Goal: Task Accomplishment & Management: Complete application form

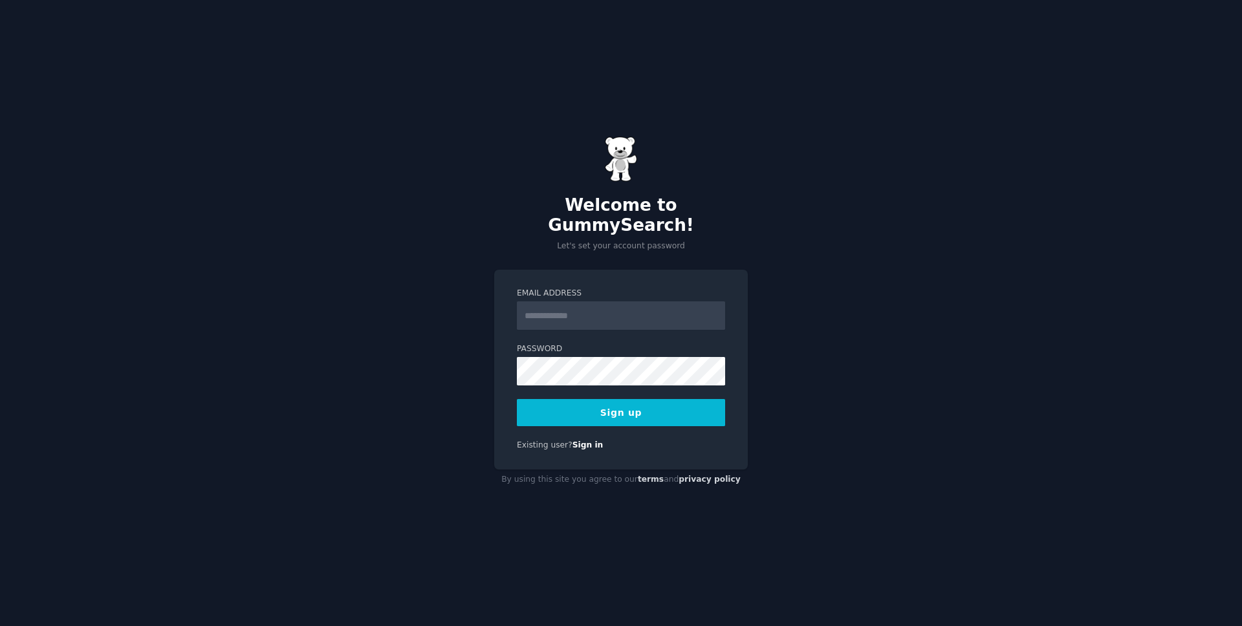
drag, startPoint x: 0, startPoint y: 0, endPoint x: 636, endPoint y: 299, distance: 702.7
click at [636, 301] on input "Email Address" at bounding box center [621, 315] width 208 height 28
click at [1022, 227] on div "Welcome to GummySearch! Let's set your account password Email Address Password …" at bounding box center [621, 313] width 1242 height 626
click at [582, 307] on input "Email Address" at bounding box center [621, 315] width 208 height 28
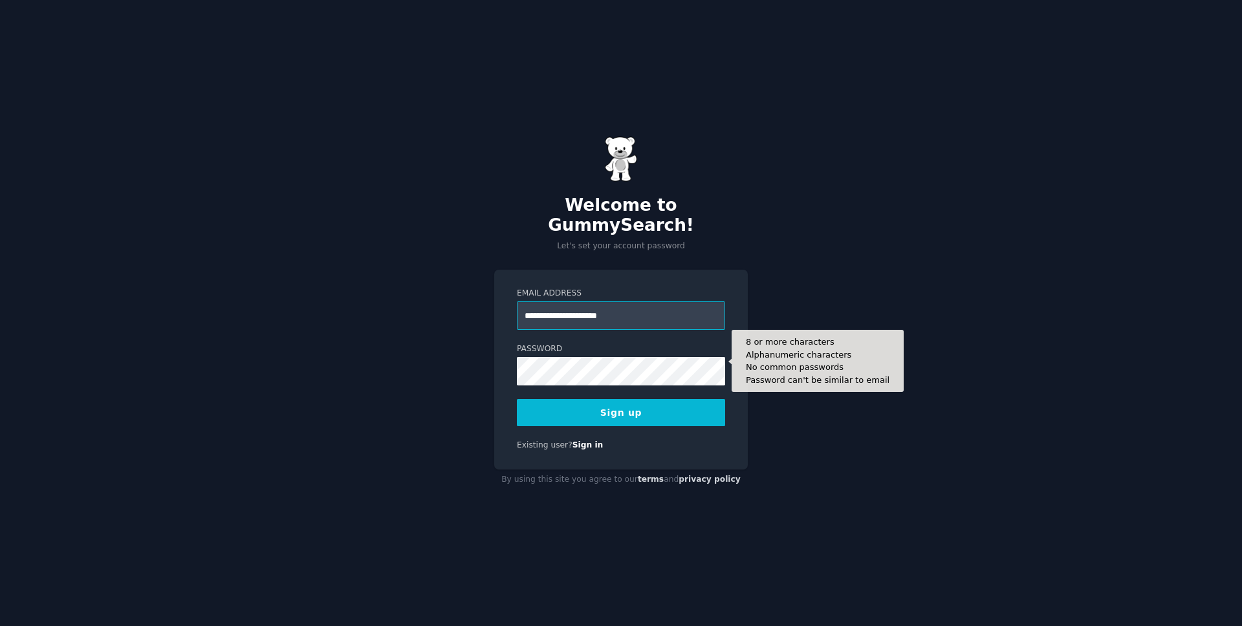
type input "**********"
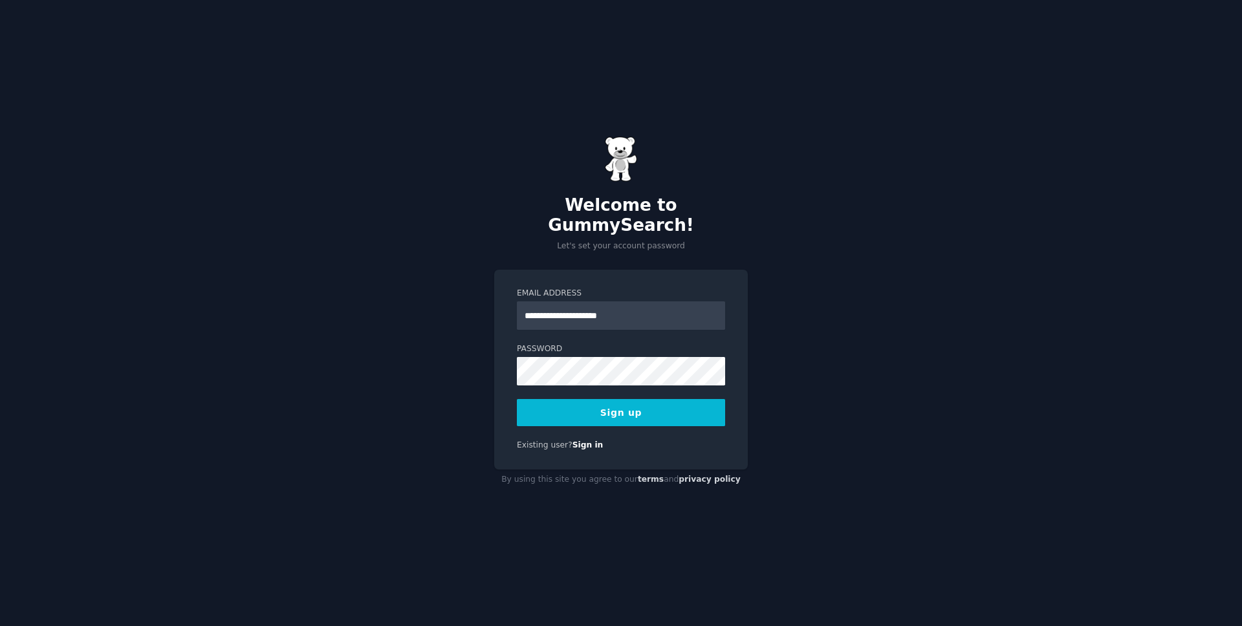
click at [692, 409] on button "Sign up" at bounding box center [621, 412] width 208 height 27
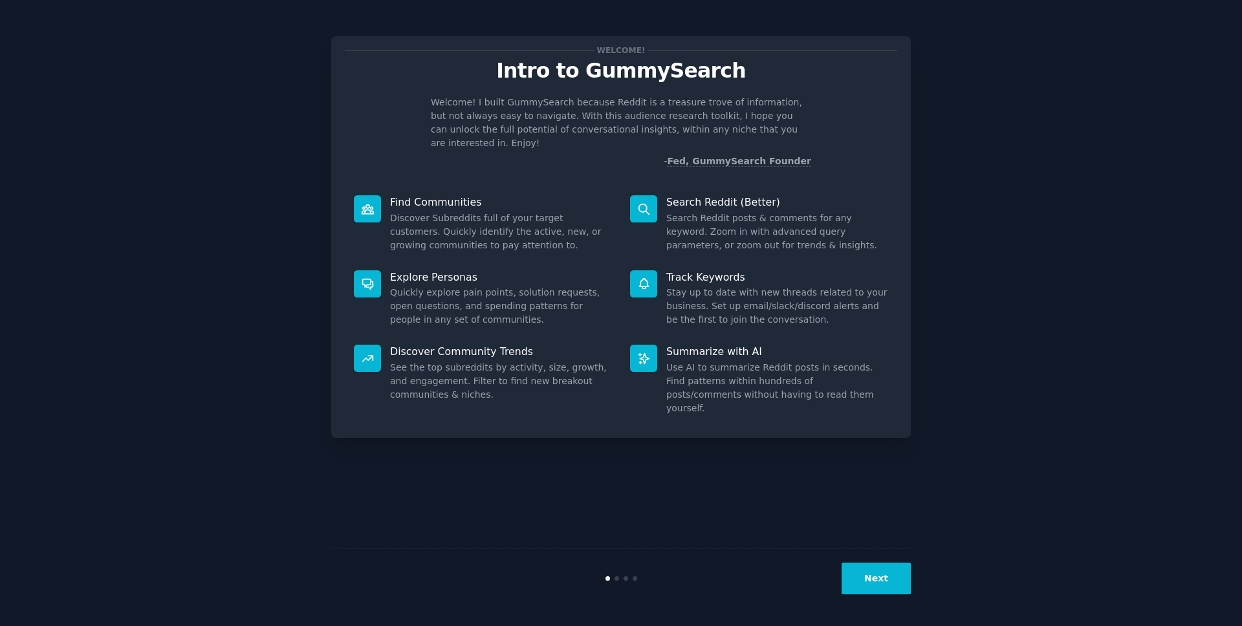
click at [885, 581] on button "Next" at bounding box center [875, 579] width 69 height 32
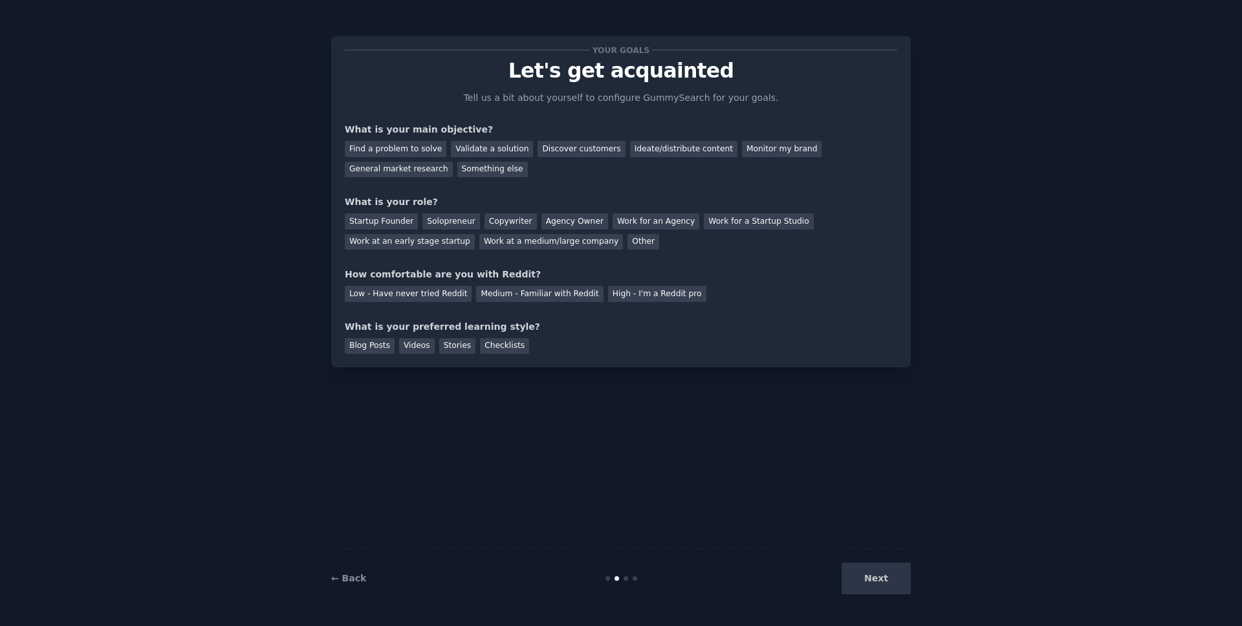
click at [874, 582] on div "Next" at bounding box center [813, 579] width 193 height 32
click at [866, 579] on div "Next" at bounding box center [813, 579] width 193 height 32
click at [872, 576] on div "Next" at bounding box center [813, 579] width 193 height 32
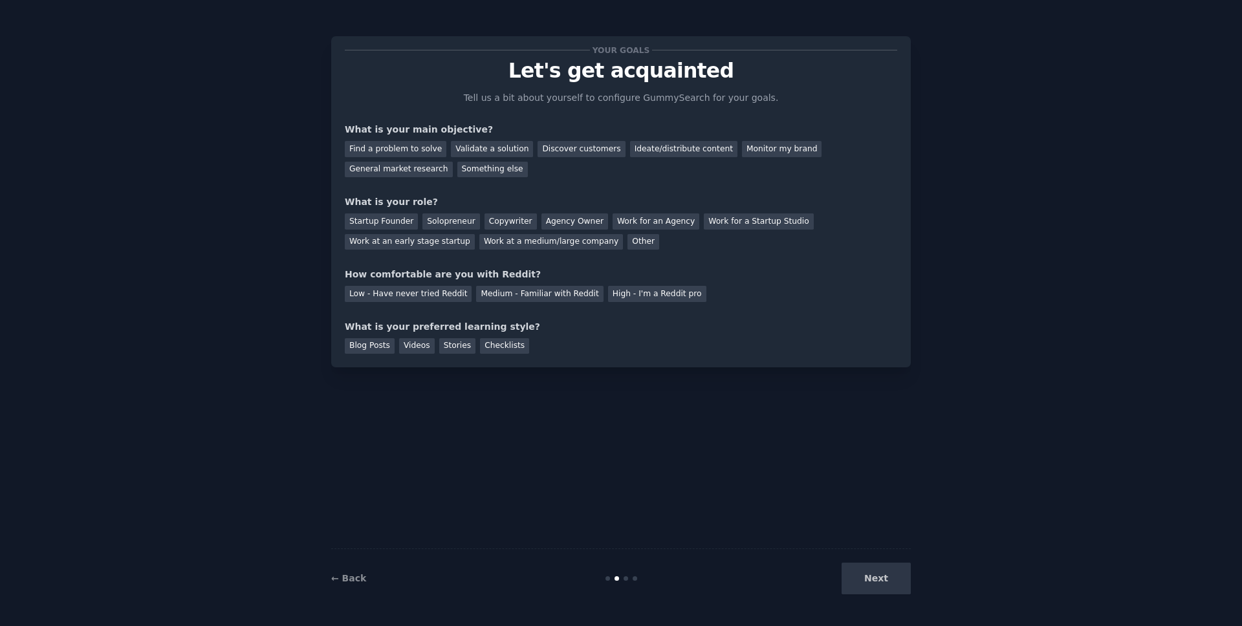
click at [874, 578] on div "Next" at bounding box center [813, 579] width 193 height 32
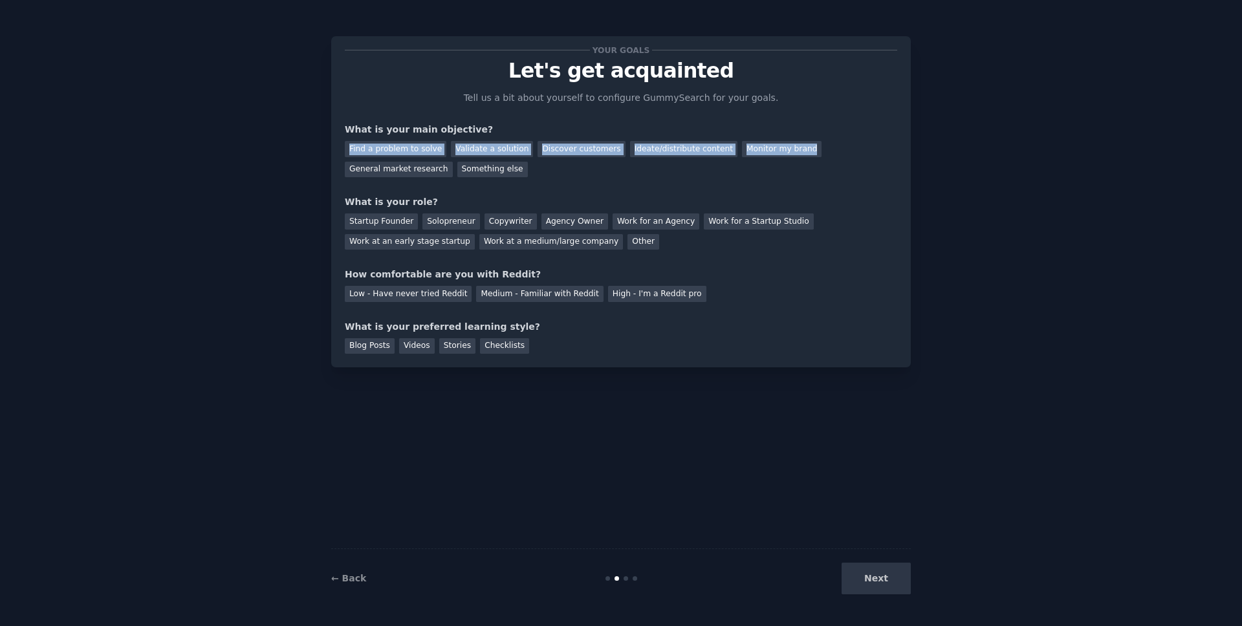
drag, startPoint x: 745, startPoint y: 162, endPoint x: 263, endPoint y: 140, distance: 482.9
click at [263, 140] on div "Your goals Let's get acquainted Tell us a bit about yourself to configure Gummy…" at bounding box center [620, 313] width 1205 height 590
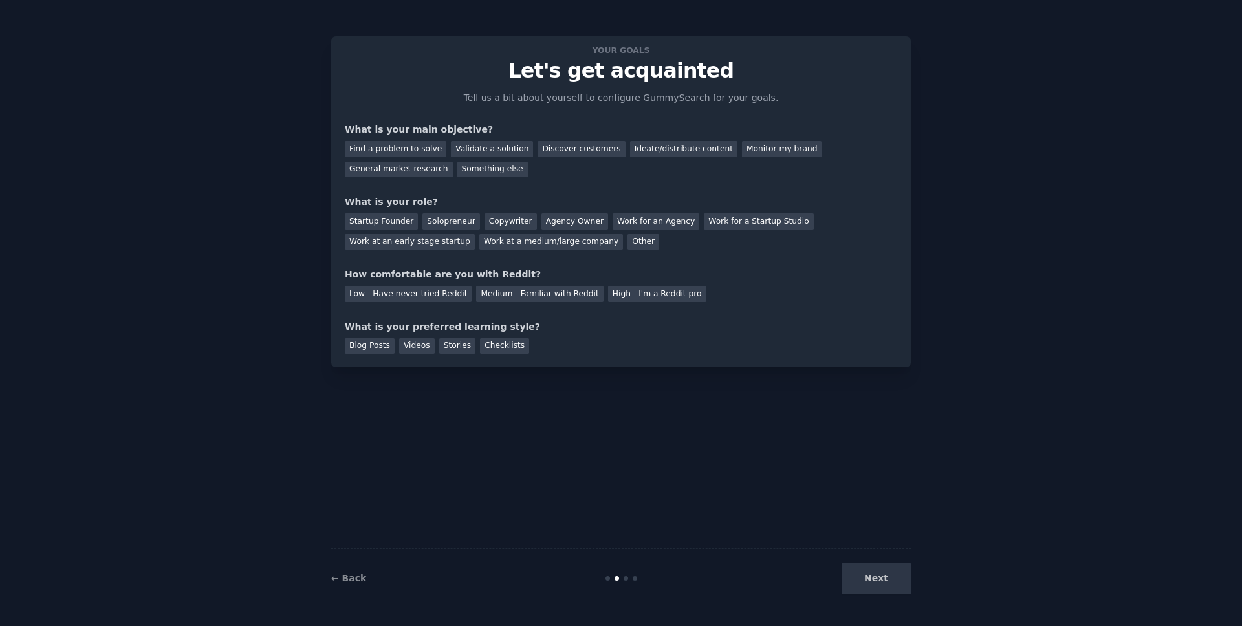
click at [726, 353] on div "Blog Posts Videos Stories Checklists" at bounding box center [621, 344] width 552 height 21
click at [421, 172] on div "General market research" at bounding box center [399, 170] width 108 height 16
click at [444, 224] on div "Solopreneur" at bounding box center [450, 221] width 57 height 16
click at [517, 294] on div "Medium - Familiar with Reddit" at bounding box center [539, 294] width 127 height 16
click at [402, 349] on div "Videos" at bounding box center [417, 346] width 36 height 16
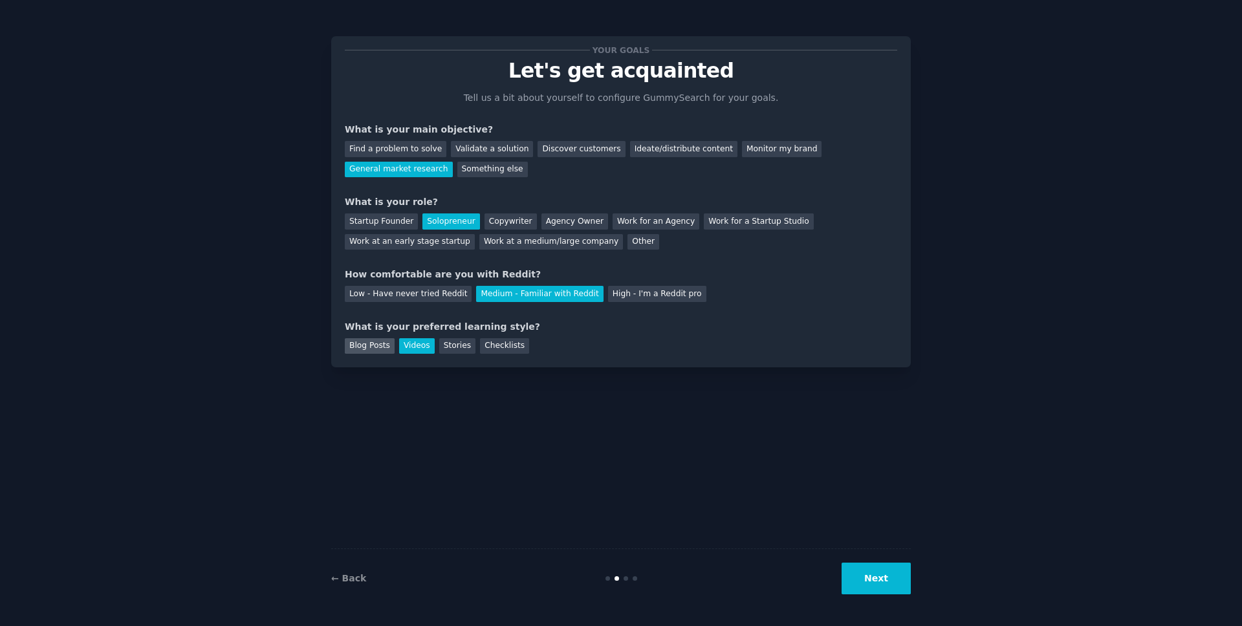
click at [365, 349] on div "Blog Posts" at bounding box center [370, 346] width 50 height 16
click at [414, 345] on div "Videos" at bounding box center [417, 346] width 36 height 16
click at [894, 585] on button "Next" at bounding box center [875, 579] width 69 height 32
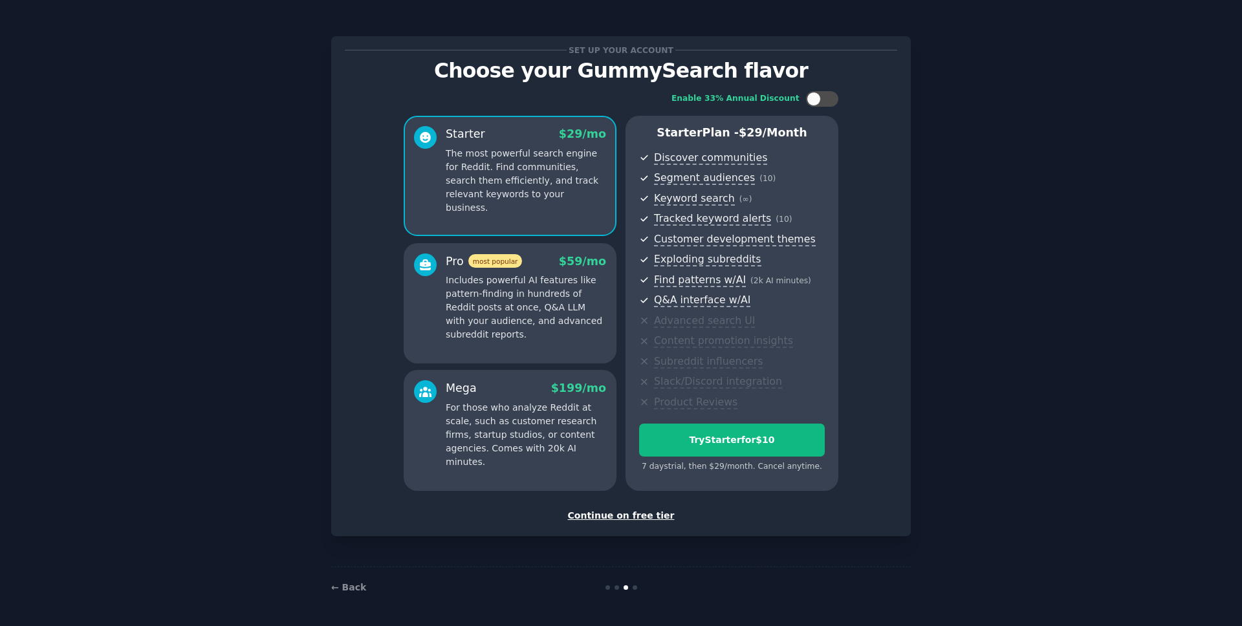
click at [649, 517] on div "Continue on free tier" at bounding box center [621, 516] width 552 height 14
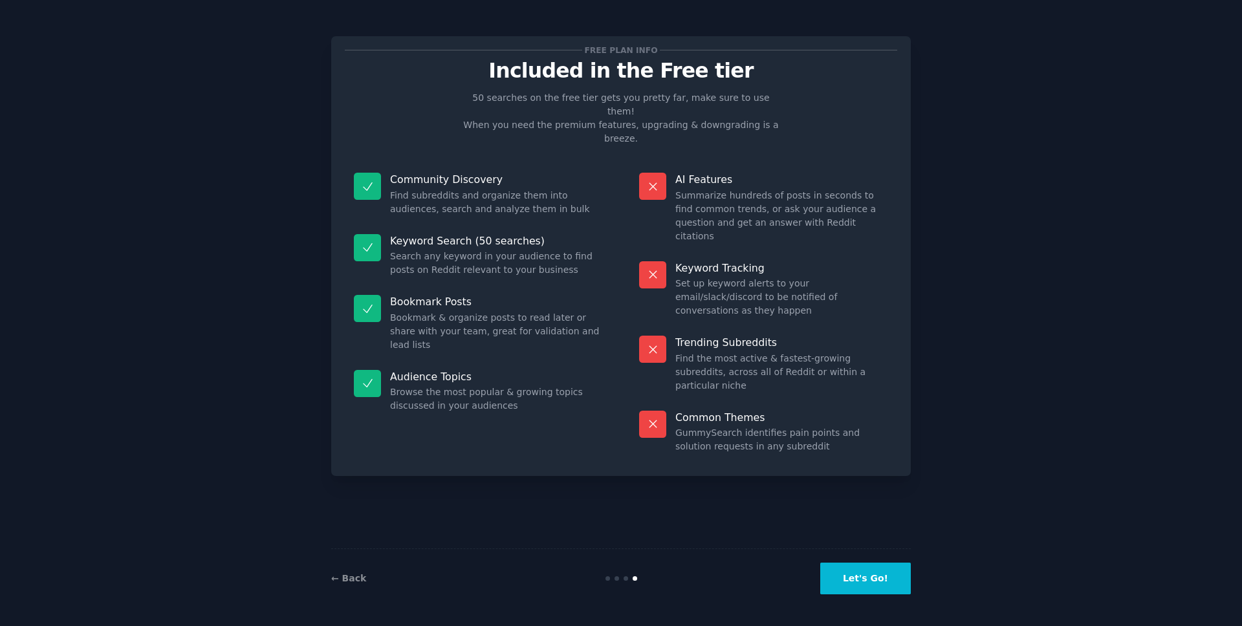
click at [858, 572] on button "Let's Go!" at bounding box center [865, 579] width 91 height 32
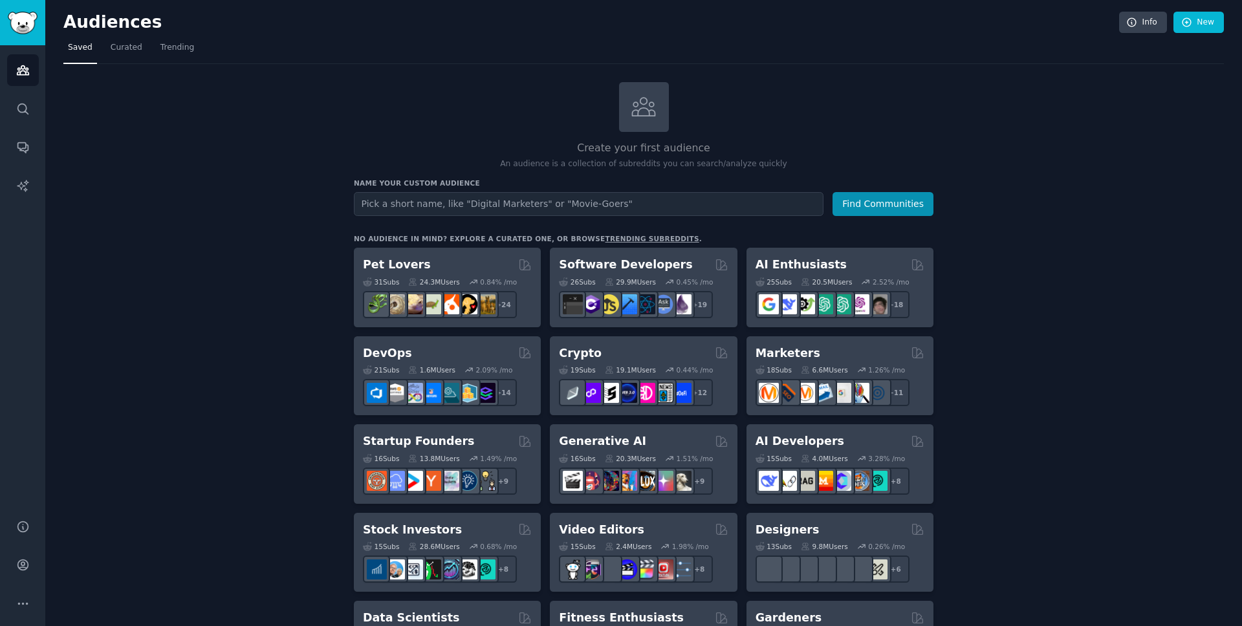
click at [582, 207] on input "text" at bounding box center [589, 204] width 470 height 24
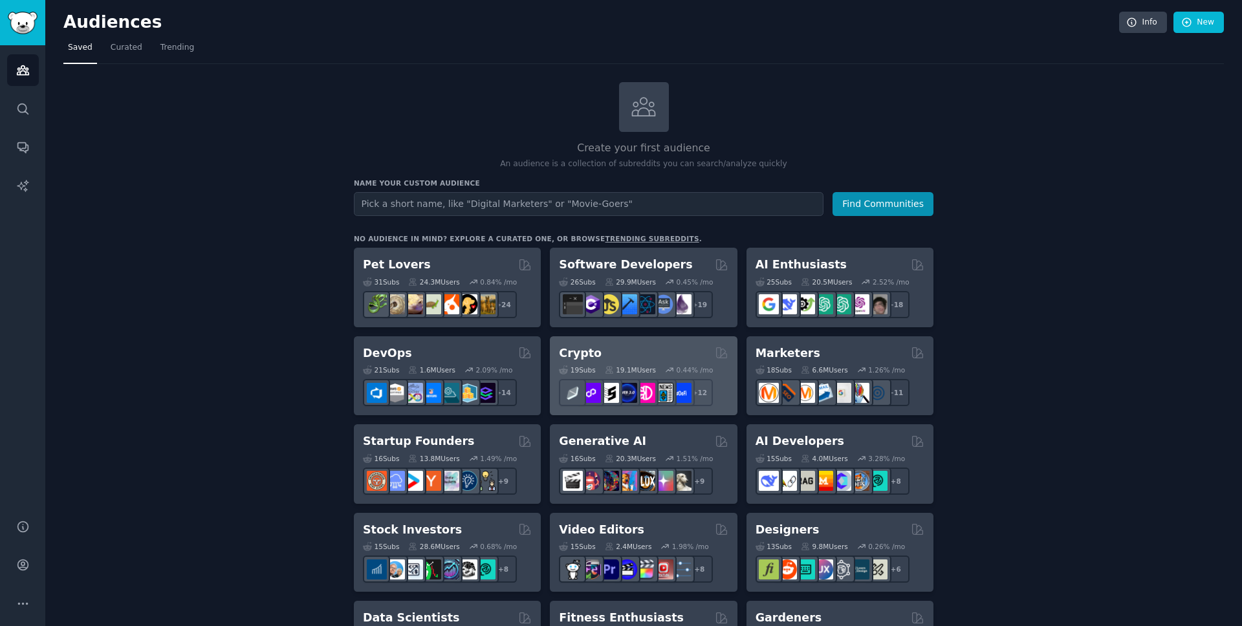
click at [609, 351] on div "Crypto" at bounding box center [643, 353] width 169 height 16
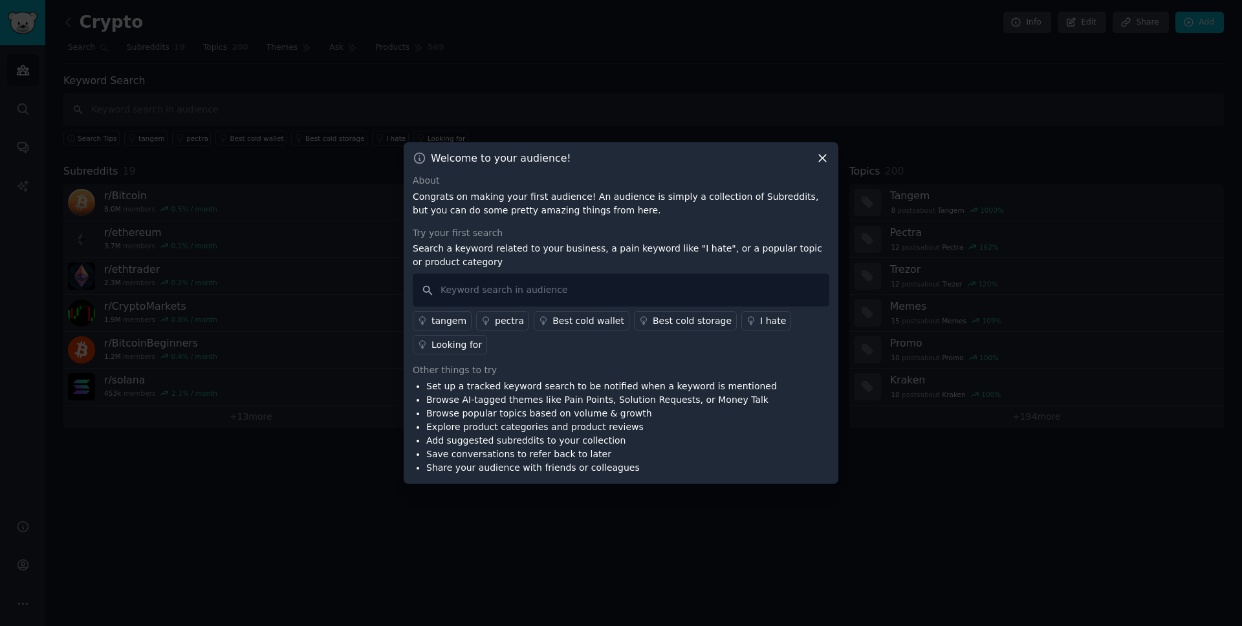
click at [828, 158] on icon at bounding box center [823, 158] width 14 height 14
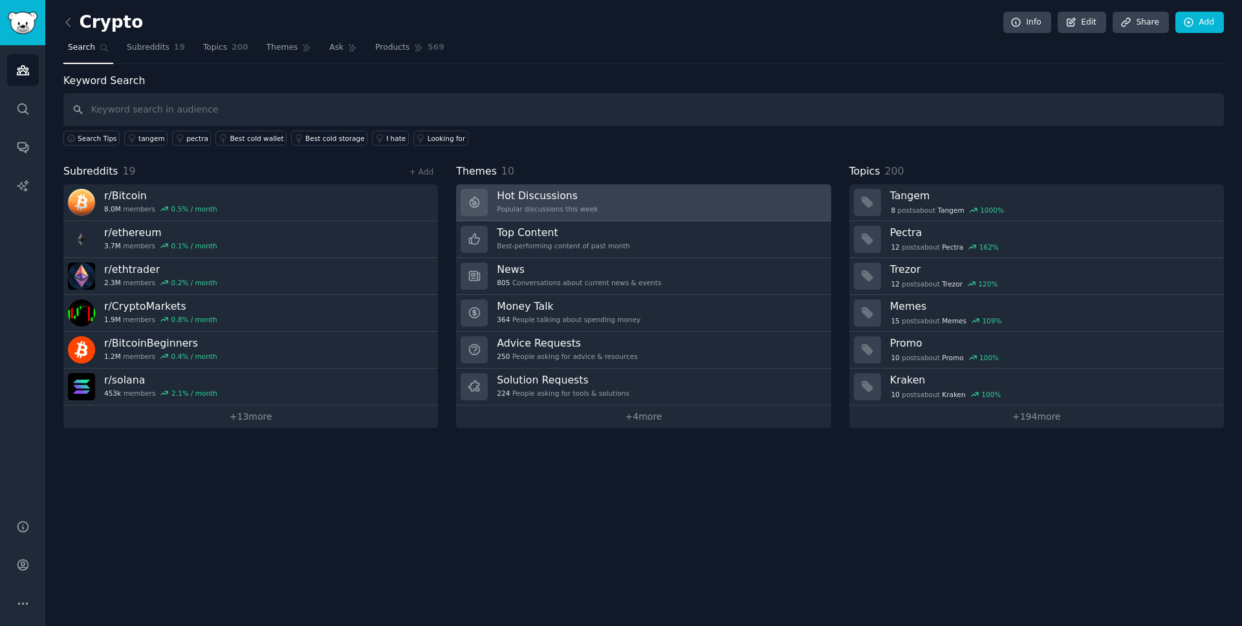
click at [584, 213] on div "Popular discussions this week" at bounding box center [547, 208] width 101 height 9
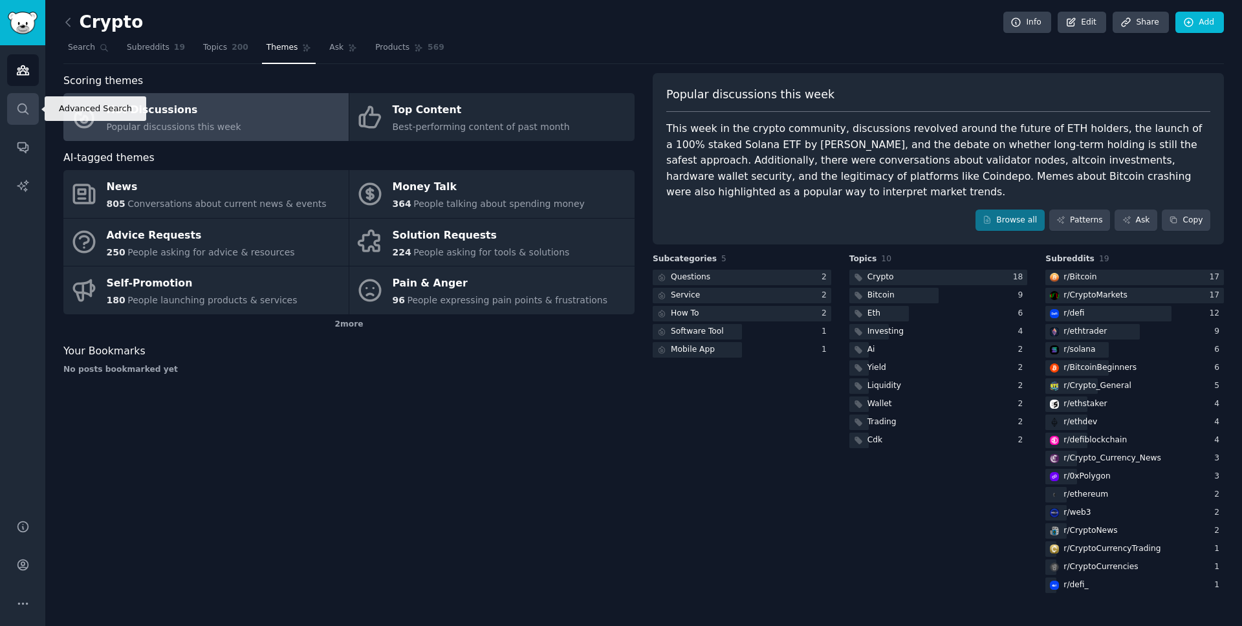
click at [19, 105] on icon "Sidebar" at bounding box center [23, 109] width 14 height 14
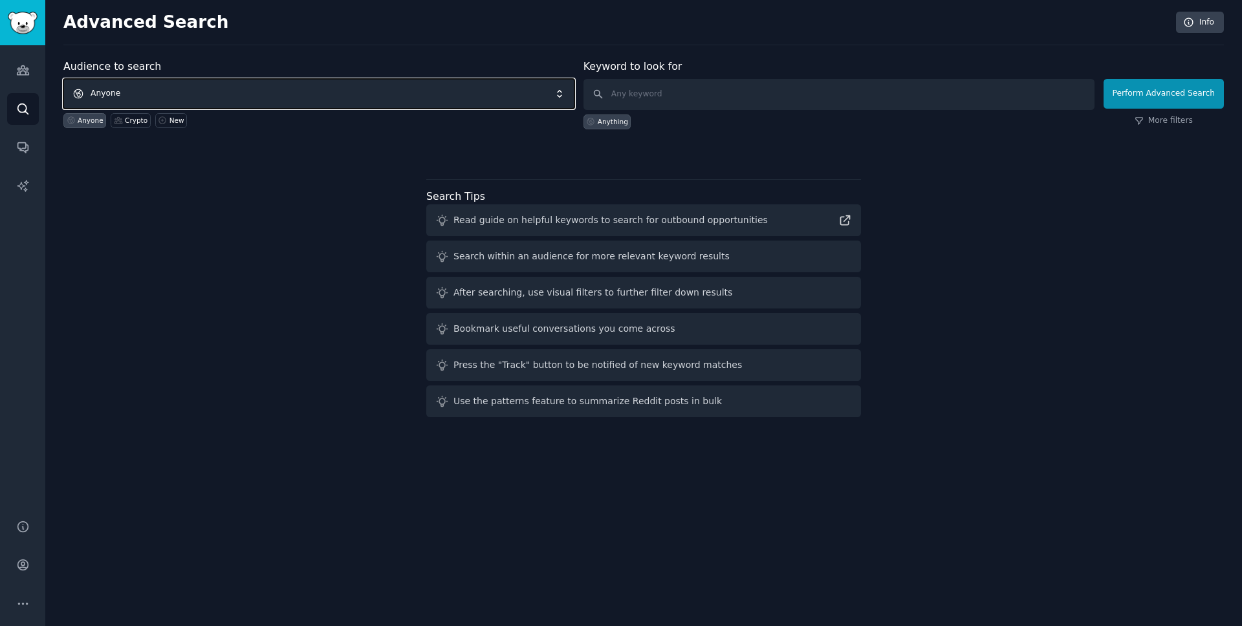
click at [128, 97] on span "Anyone" at bounding box center [318, 94] width 511 height 30
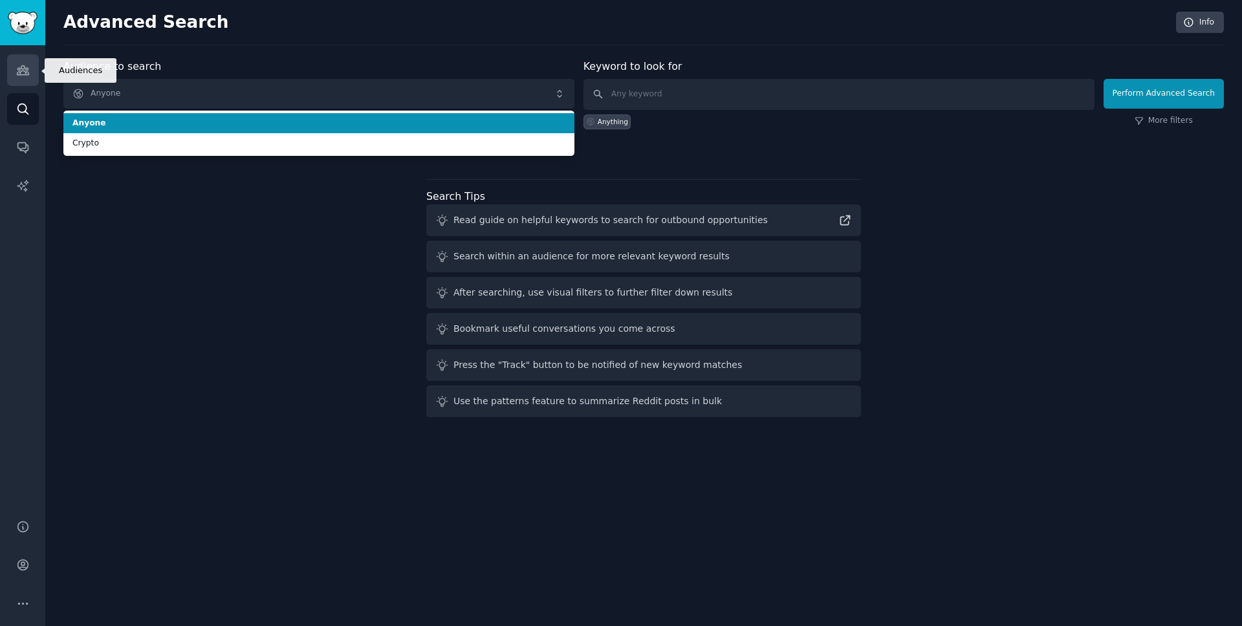
click at [23, 76] on icon "Sidebar" at bounding box center [23, 70] width 14 height 14
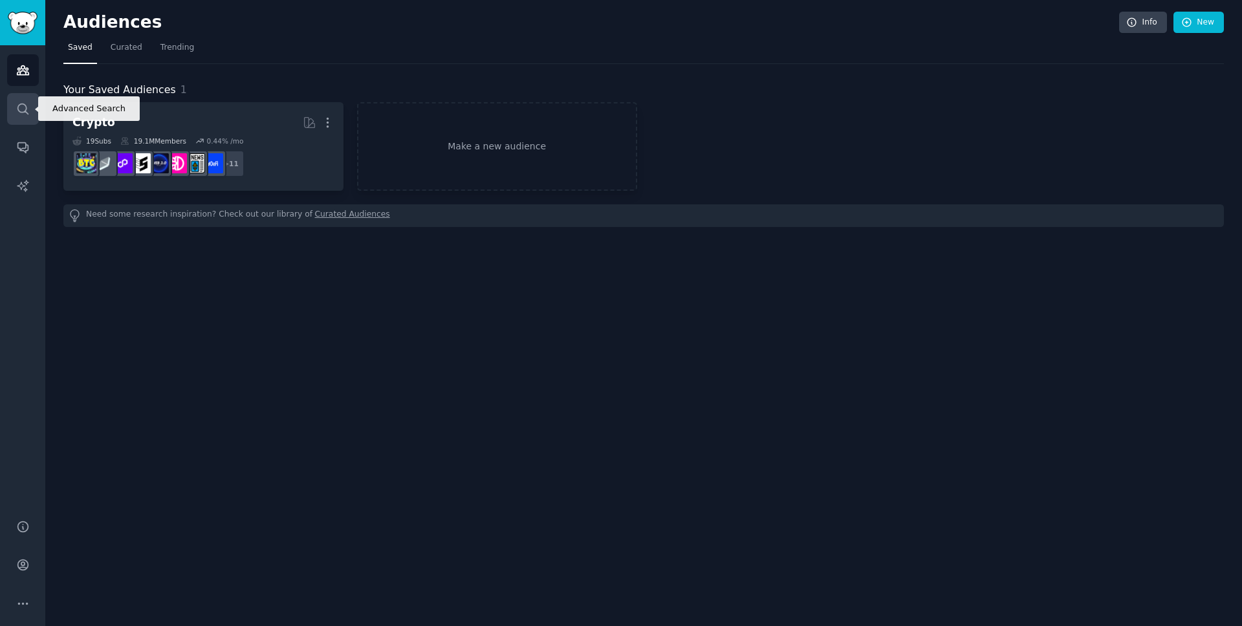
click at [21, 118] on link "Search" at bounding box center [23, 109] width 32 height 32
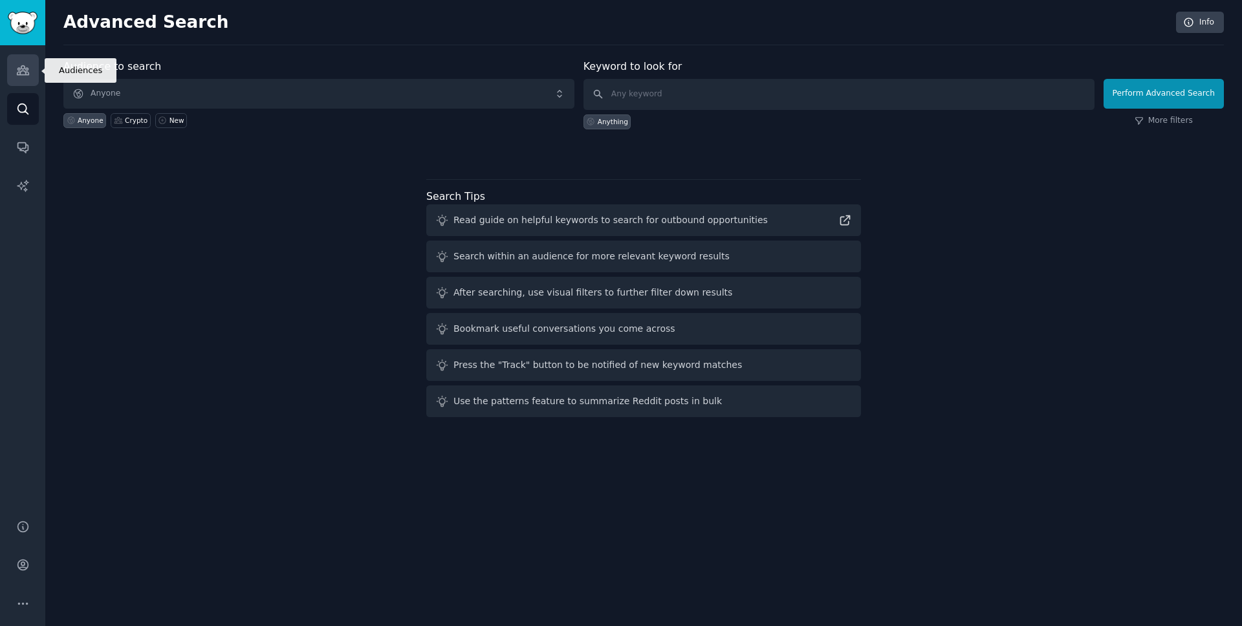
click at [32, 65] on link "Audiences" at bounding box center [23, 70] width 32 height 32
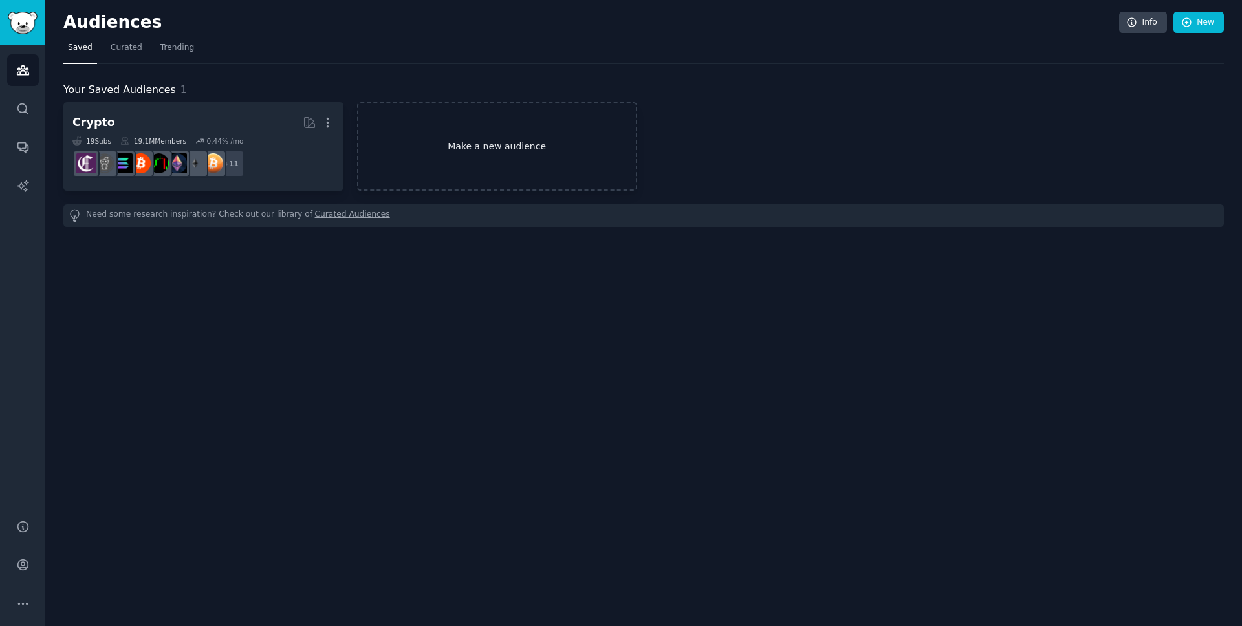
click at [528, 156] on link "Make a new audience" at bounding box center [497, 146] width 280 height 89
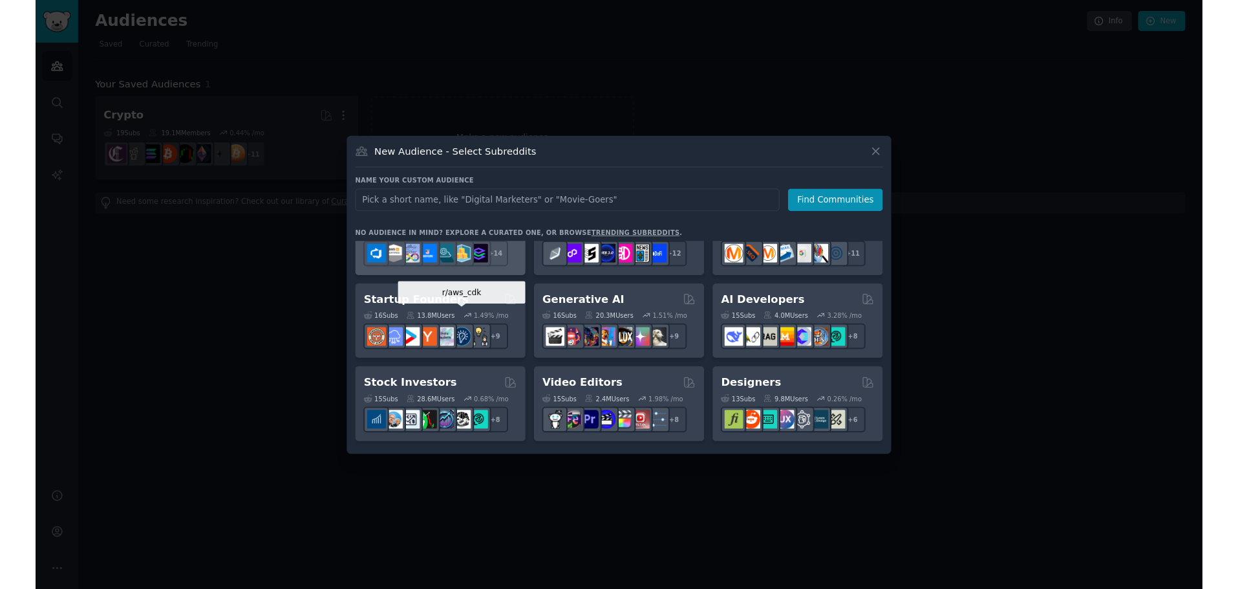
scroll to position [57, 0]
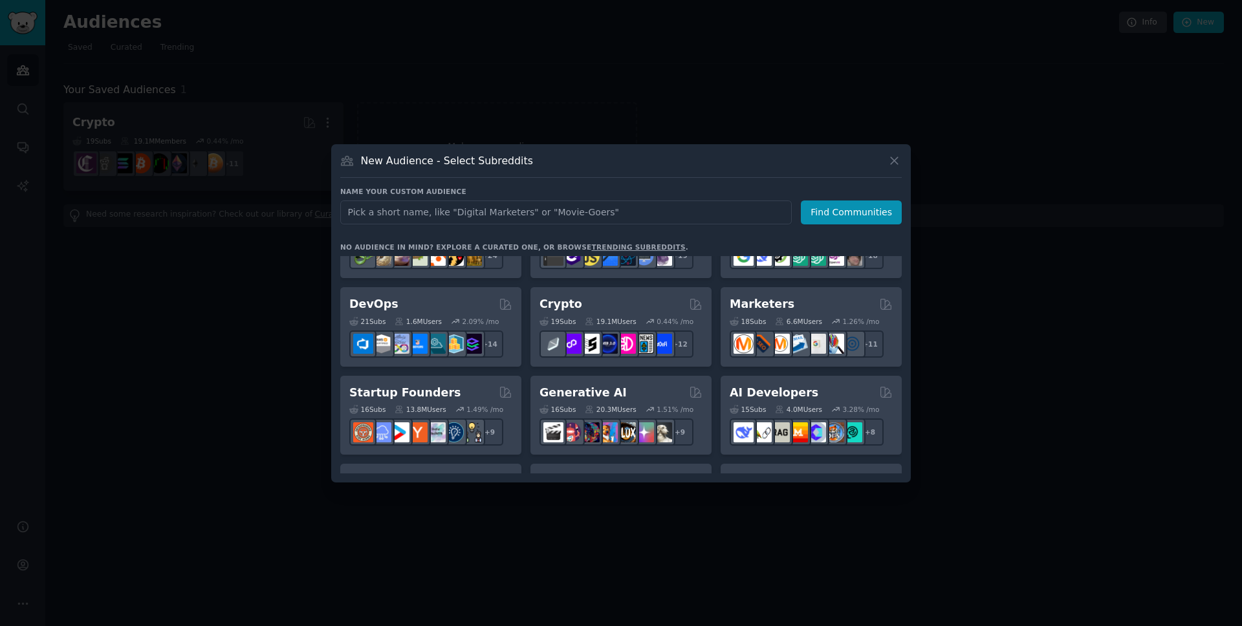
click at [433, 109] on div at bounding box center [621, 313] width 1242 height 626
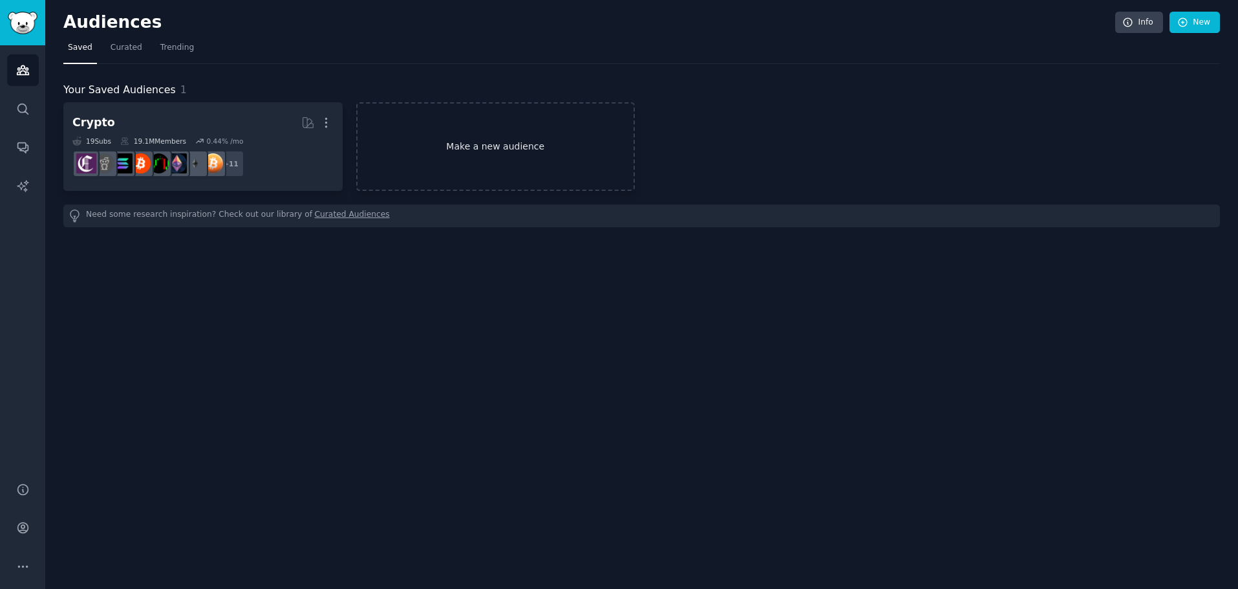
click at [475, 133] on link "Make a new audience" at bounding box center [495, 146] width 279 height 89
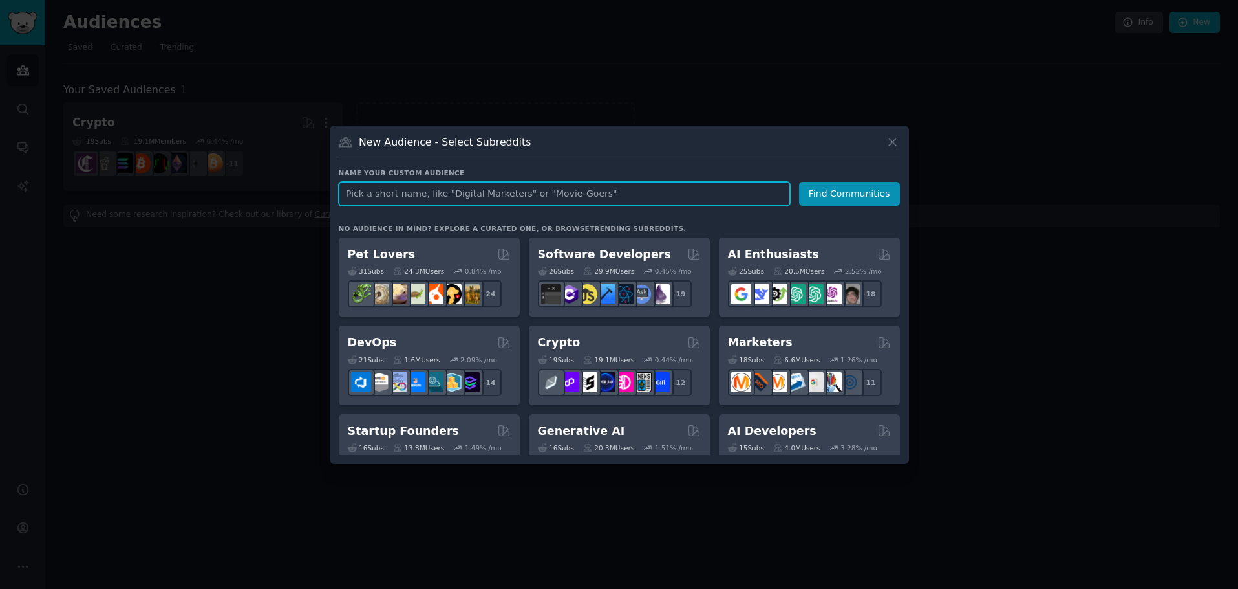
click at [479, 192] on input "text" at bounding box center [564, 194] width 451 height 24
type input "pool chemicals"
click button "Find Communities" at bounding box center [849, 194] width 101 height 24
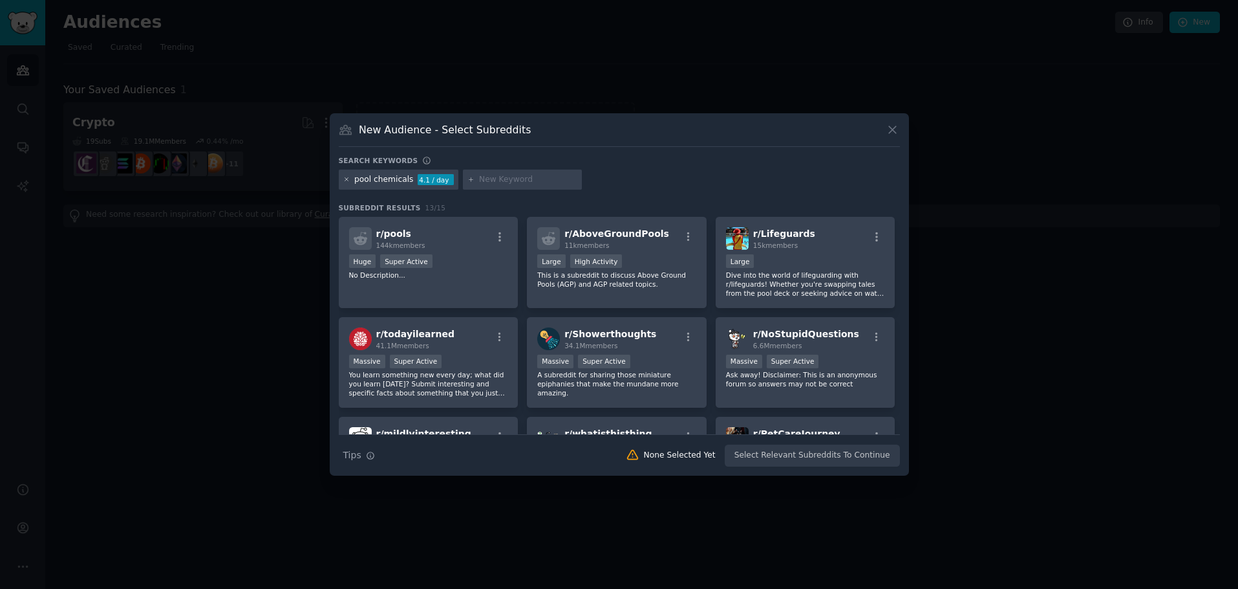
click at [347, 180] on icon at bounding box center [346, 179] width 3 height 3
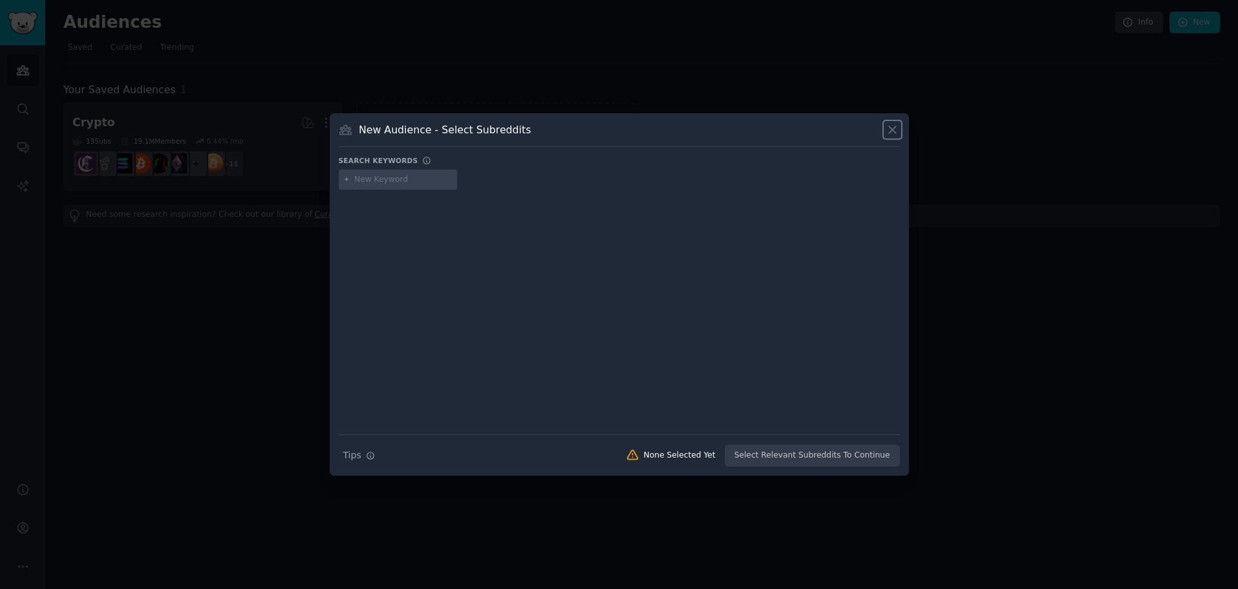
click at [892, 129] on icon at bounding box center [892, 129] width 7 height 7
